Goal: Navigation & Orientation: Find specific page/section

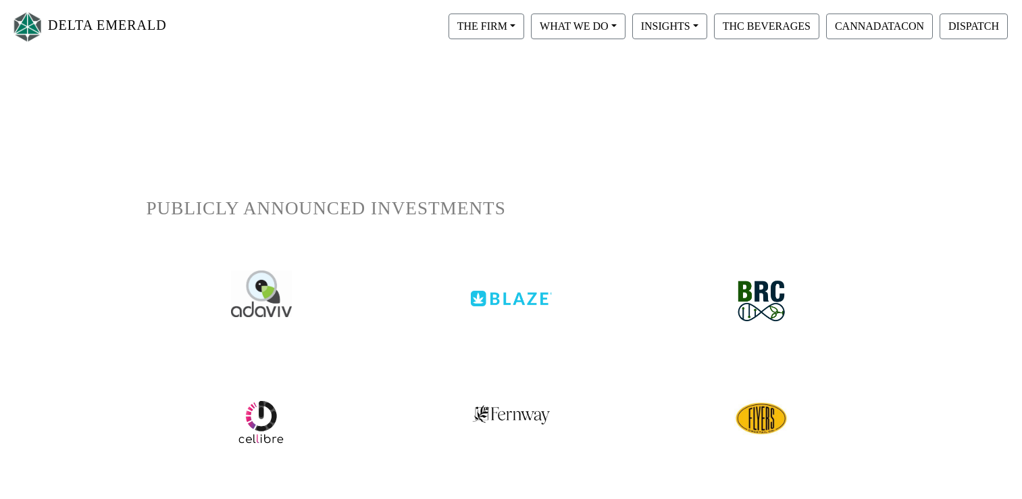
scroll to position [338, 0]
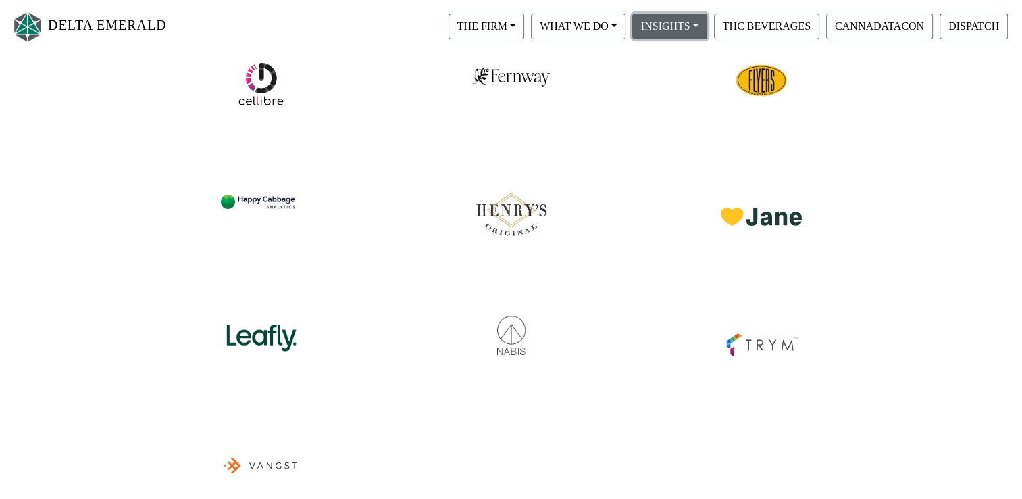
click at [524, 20] on button "INSIGHTS" at bounding box center [487, 27] width 76 height 26
click at [705, 82] on link "Magic Wand" at bounding box center [683, 83] width 107 height 22
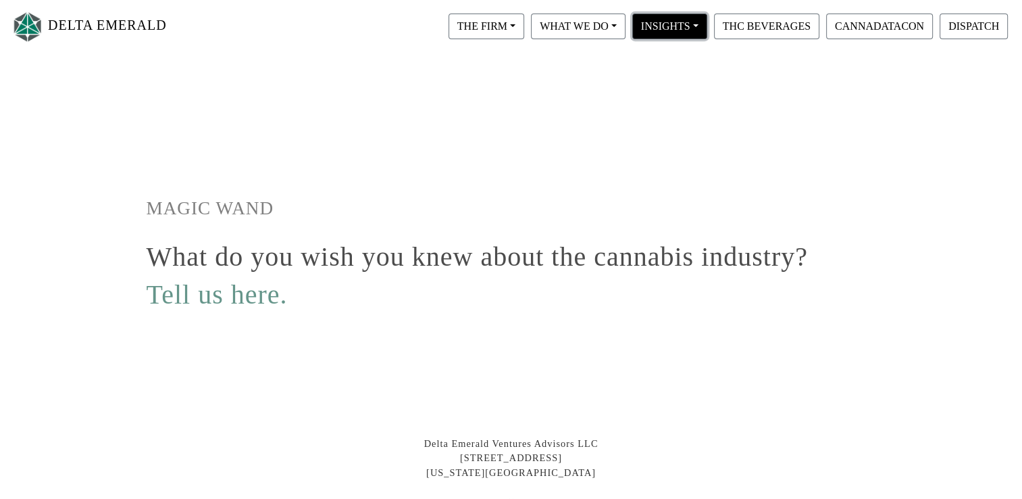
click at [524, 28] on button "INSIGHTS" at bounding box center [487, 27] width 76 height 26
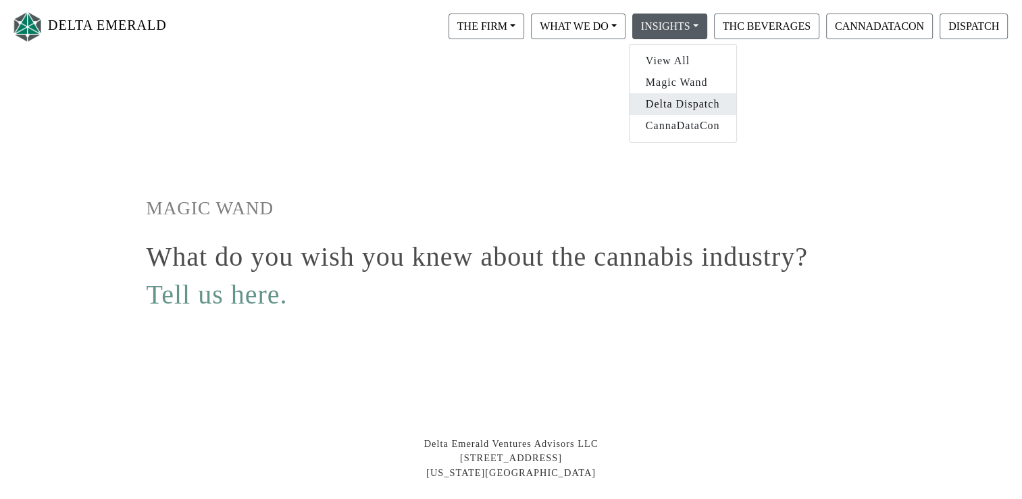
click at [689, 112] on link "Delta Dispatch" at bounding box center [683, 104] width 107 height 22
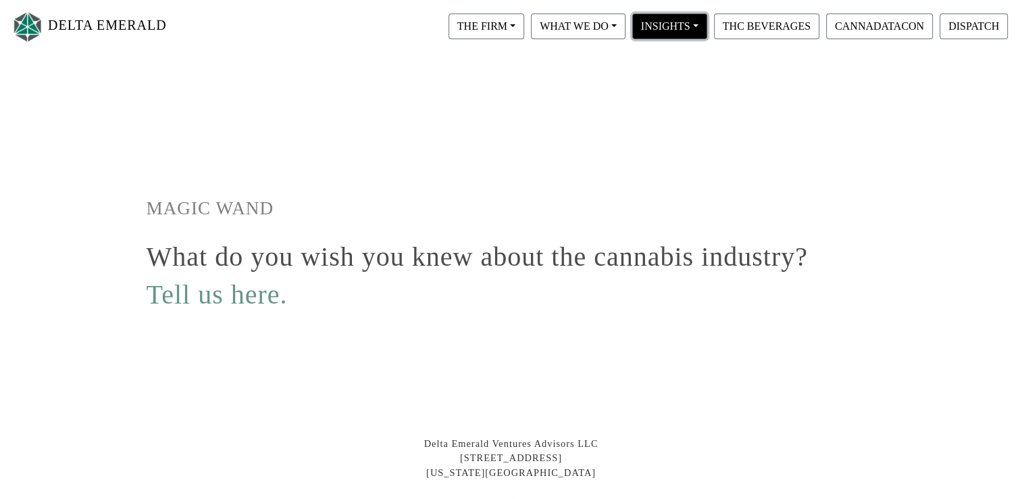
click at [524, 28] on button "INSIGHTS" at bounding box center [487, 27] width 76 height 26
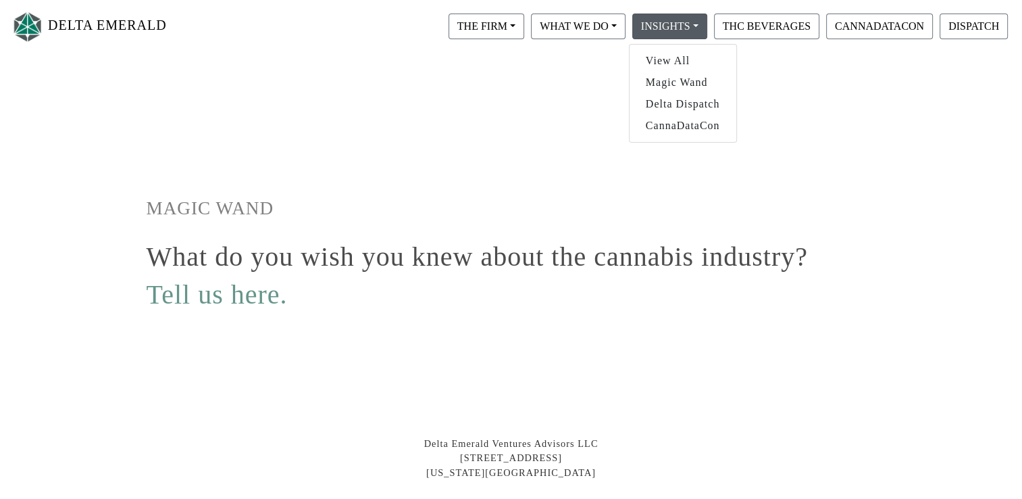
click at [563, 45] on nav "DELTA EMERALD THE FIRM Our Objective Our People Our Values Our Portfolio FAQ WH…" at bounding box center [511, 26] width 1022 height 53
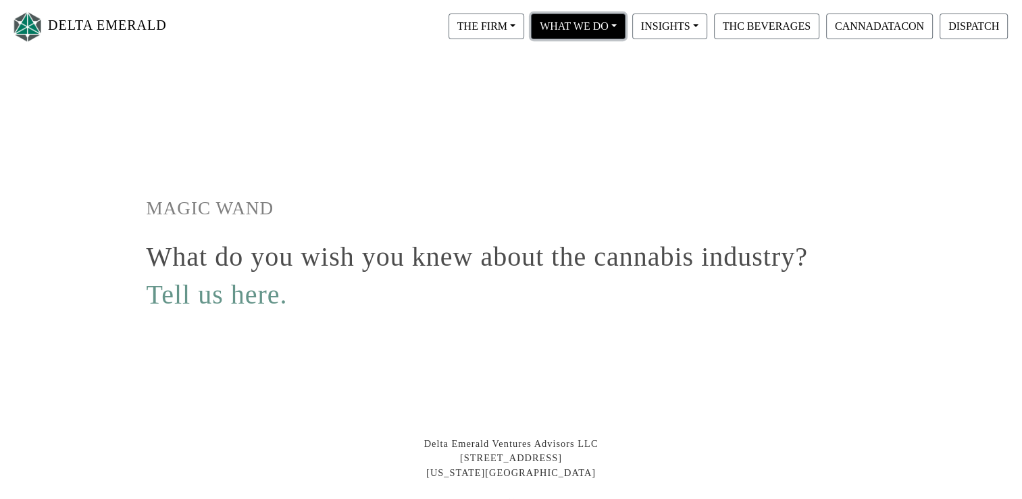
click at [524, 37] on button "WHAT WE DO" at bounding box center [487, 27] width 76 height 26
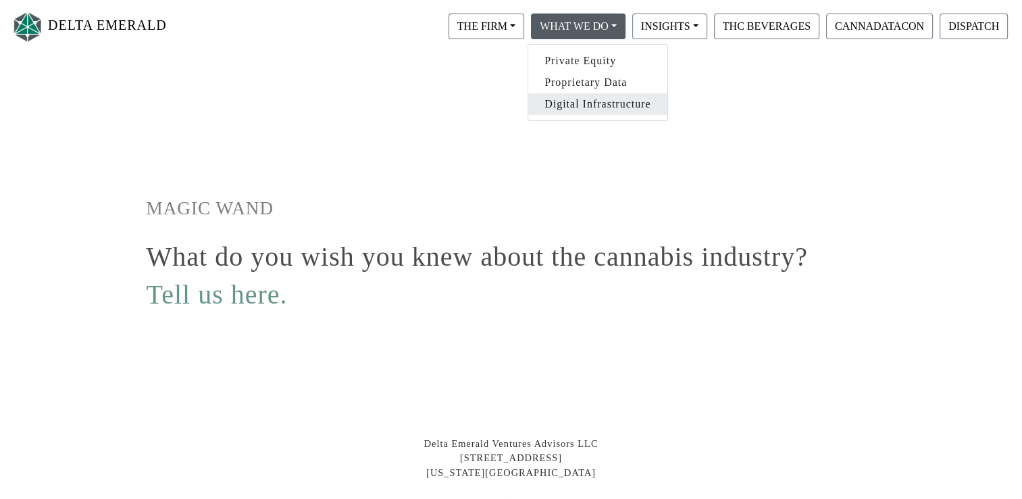
click at [616, 114] on link "Digital Infrastructure" at bounding box center [597, 104] width 139 height 22
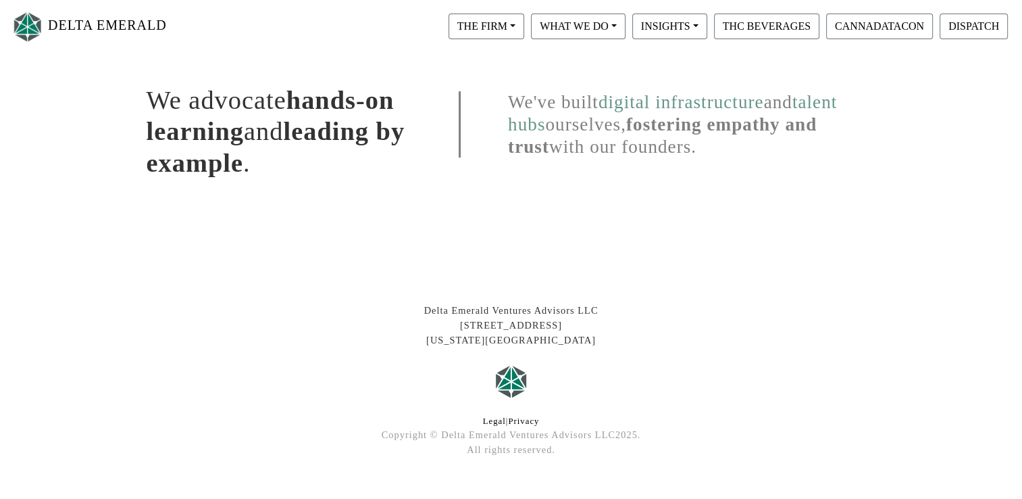
scroll to position [341, 0]
